Goal: Task Accomplishment & Management: Manage account settings

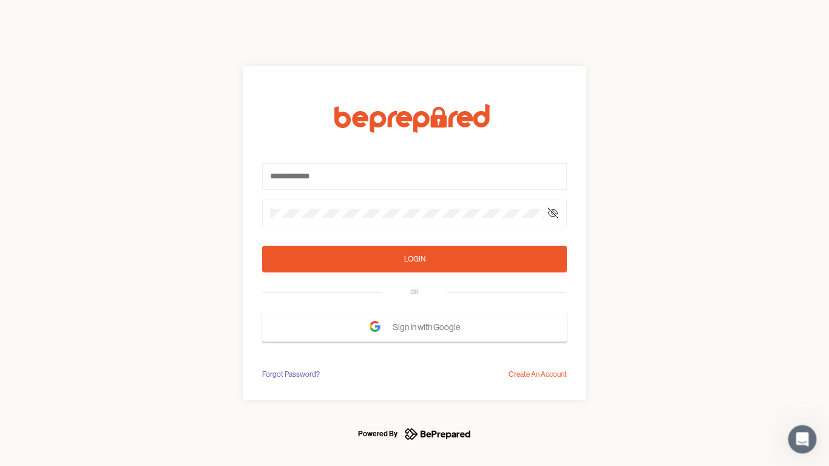
click at [414, 233] on form "Login OR Sign In with Google" at bounding box center [414, 223] width 305 height 238
click at [553, 213] on icon at bounding box center [553, 213] width 10 height 10
click at [414, 259] on div "Login" at bounding box center [414, 259] width 21 height 12
click at [414, 327] on span "Sign In with Google" at bounding box center [429, 327] width 73 height 22
click at [290, 374] on div "Forgot Password?" at bounding box center [291, 374] width 58 height 12
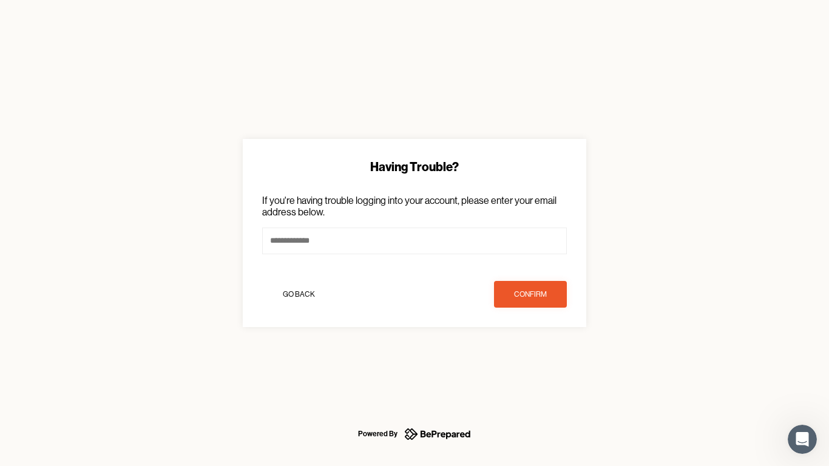
click at [538, 374] on div "Having Trouble? If you're having trouble logging into your account, please ente…" at bounding box center [414, 233] width 829 height 466
click at [802, 439] on icon "Open Intercom Messenger" at bounding box center [802, 440] width 20 height 20
